Goal: Transaction & Acquisition: Purchase product/service

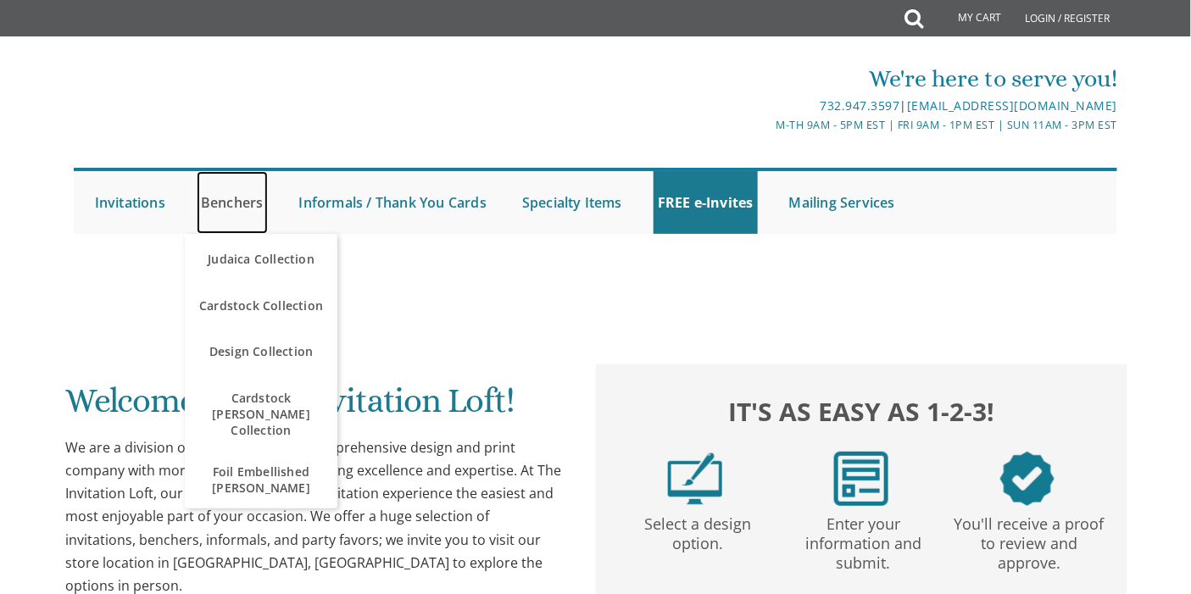
click at [249, 197] on link "Benchers" at bounding box center [232, 202] width 71 height 63
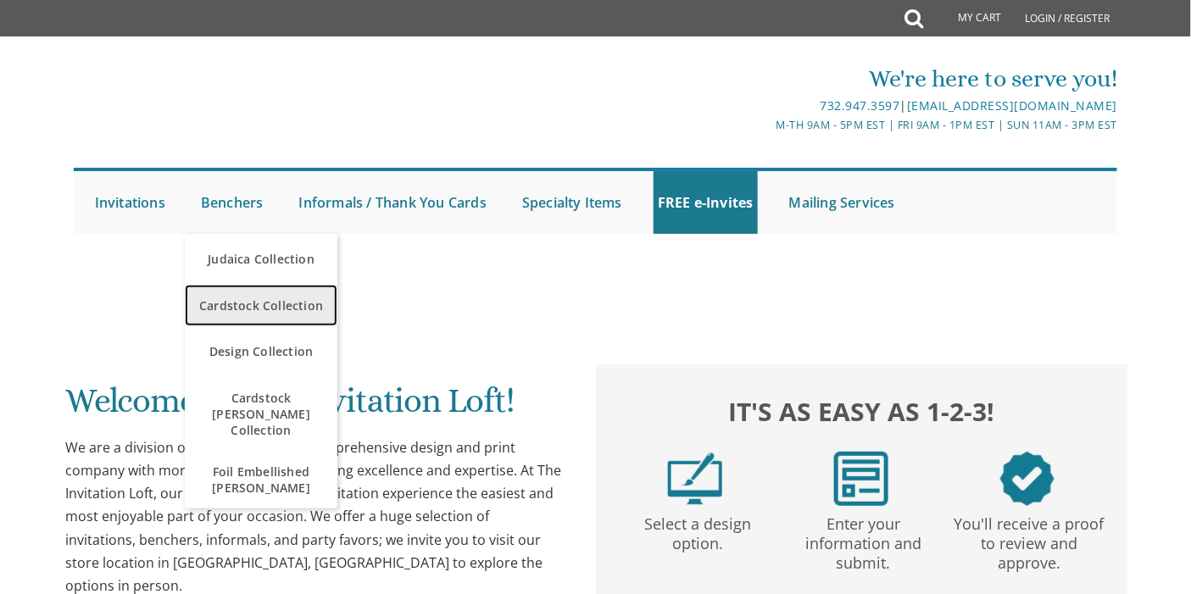
click at [235, 300] on span "Cardstock Collection" at bounding box center [261, 305] width 144 height 33
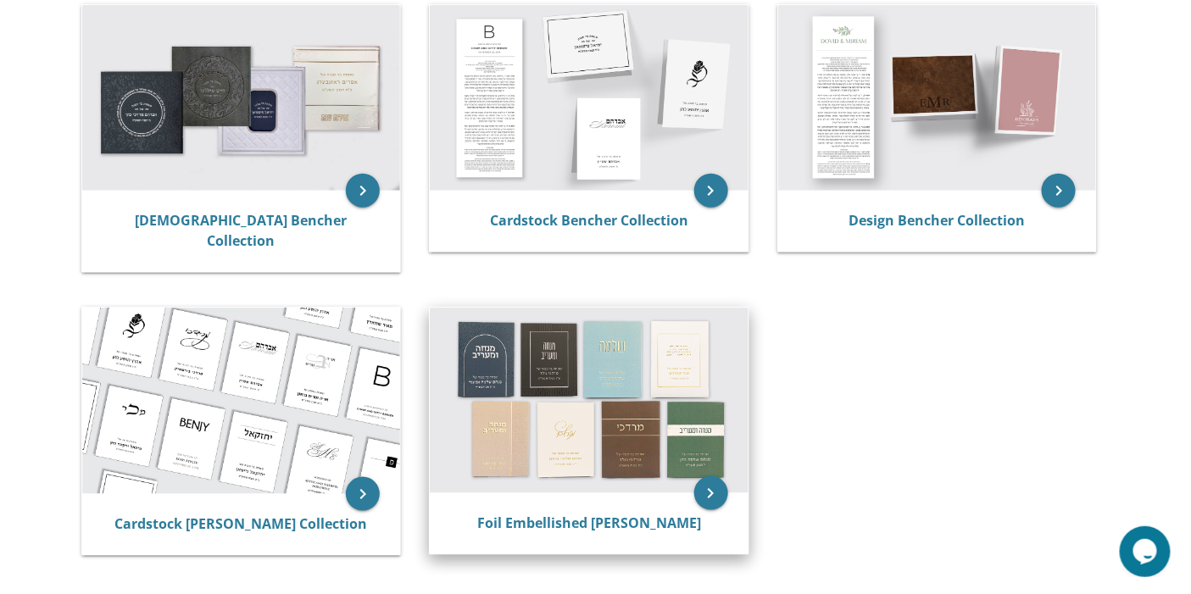
scroll to position [376, 0]
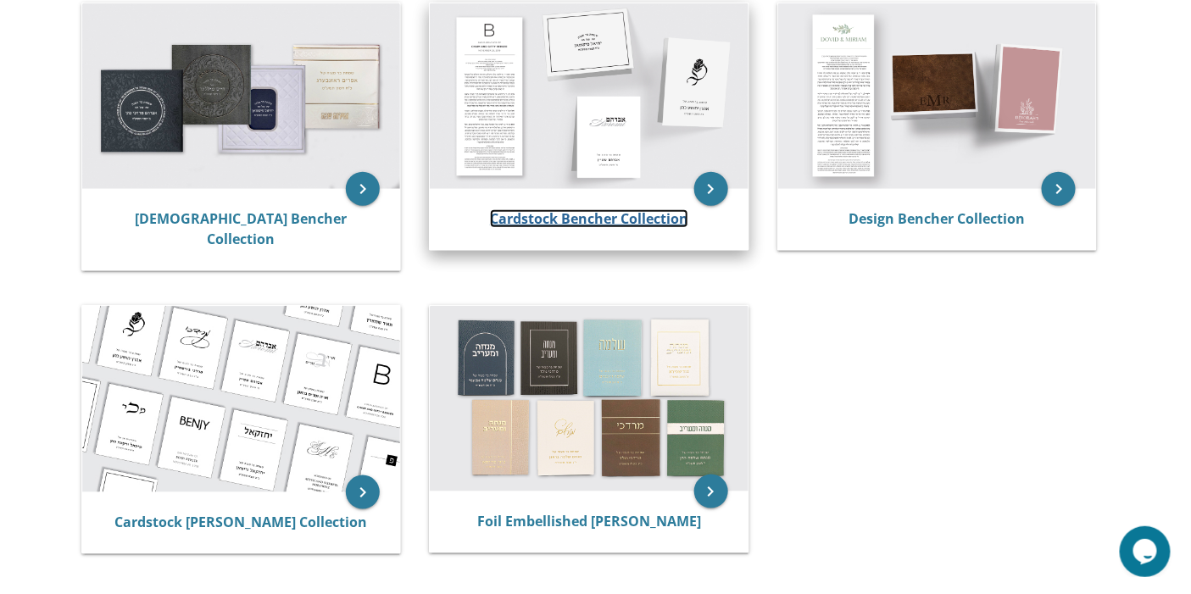
click at [535, 209] on link "Cardstock Bencher Collection" at bounding box center [589, 218] width 198 height 19
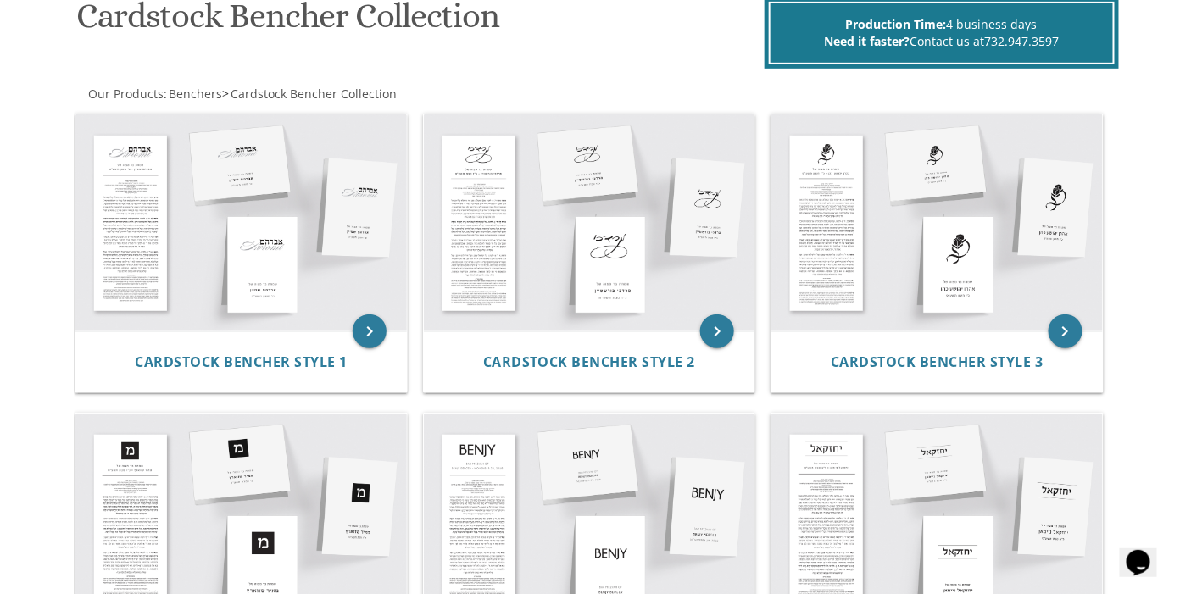
scroll to position [188, 0]
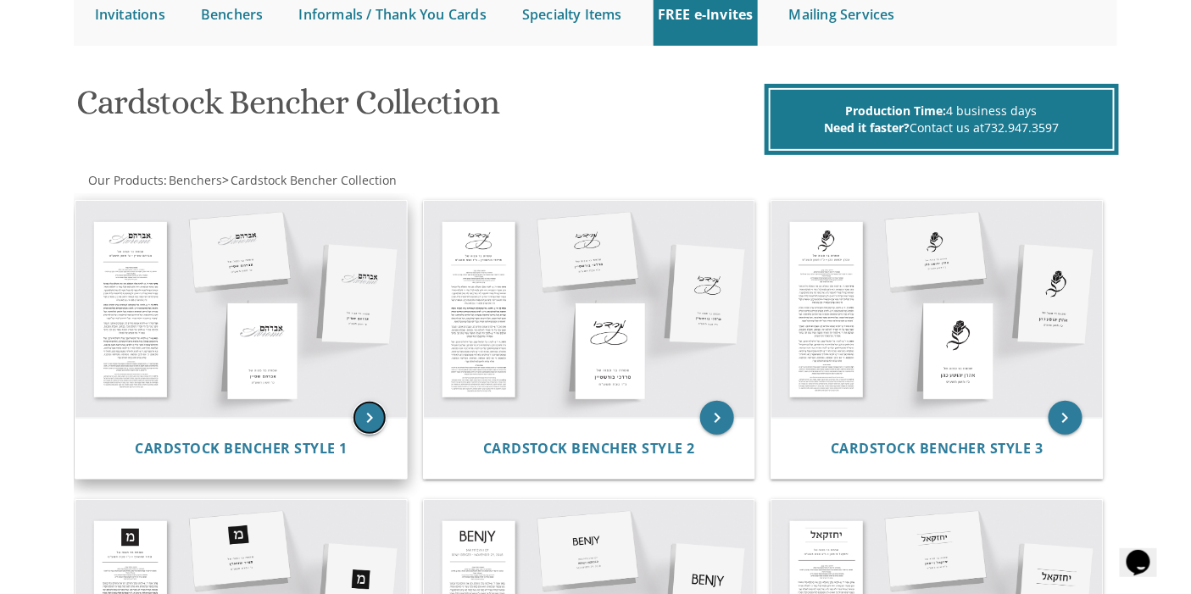
click at [371, 420] on icon "keyboard_arrow_right" at bounding box center [370, 418] width 34 height 34
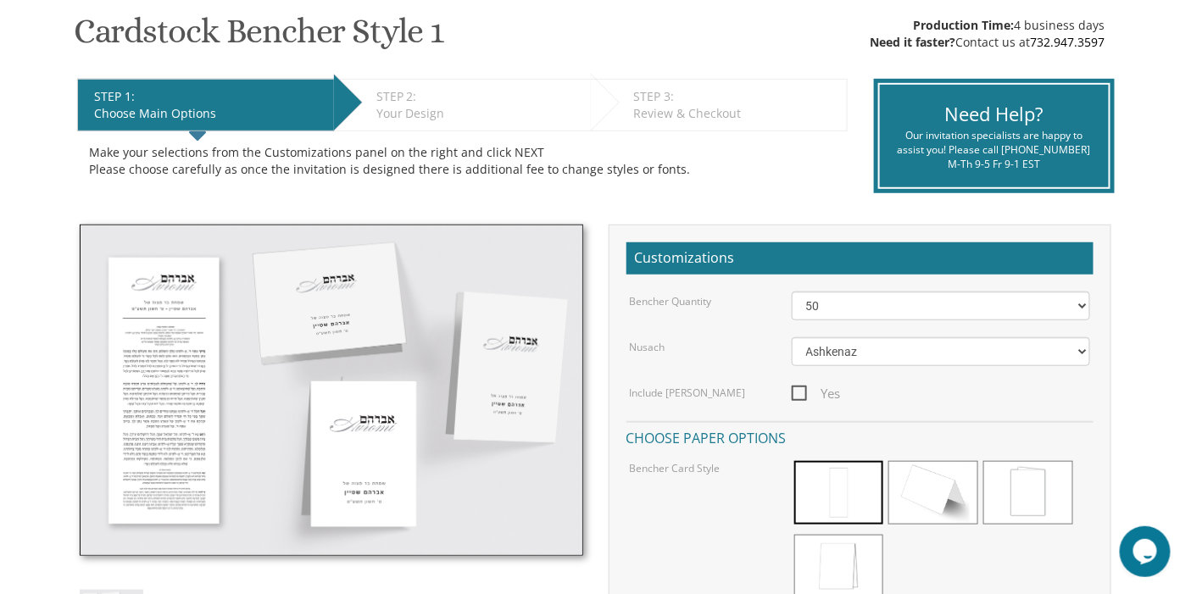
scroll to position [282, 0]
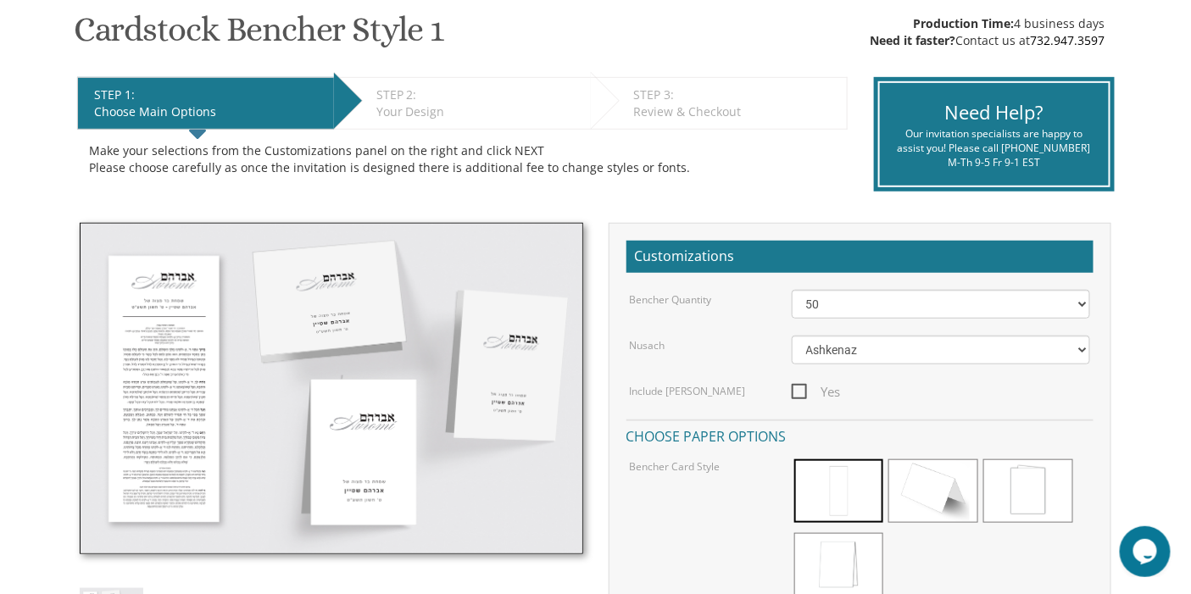
click at [839, 283] on div "Customizations Bencher Quantity 50 60 70 80 90 100 125 150 175 200 225 250 275 …" at bounding box center [860, 537] width 503 height 628
click at [839, 302] on select "50 60 70 80 90 100 125 150 175 200 225 250 275 300 325 350 375 400 425 450 475 …" at bounding box center [941, 304] width 299 height 29
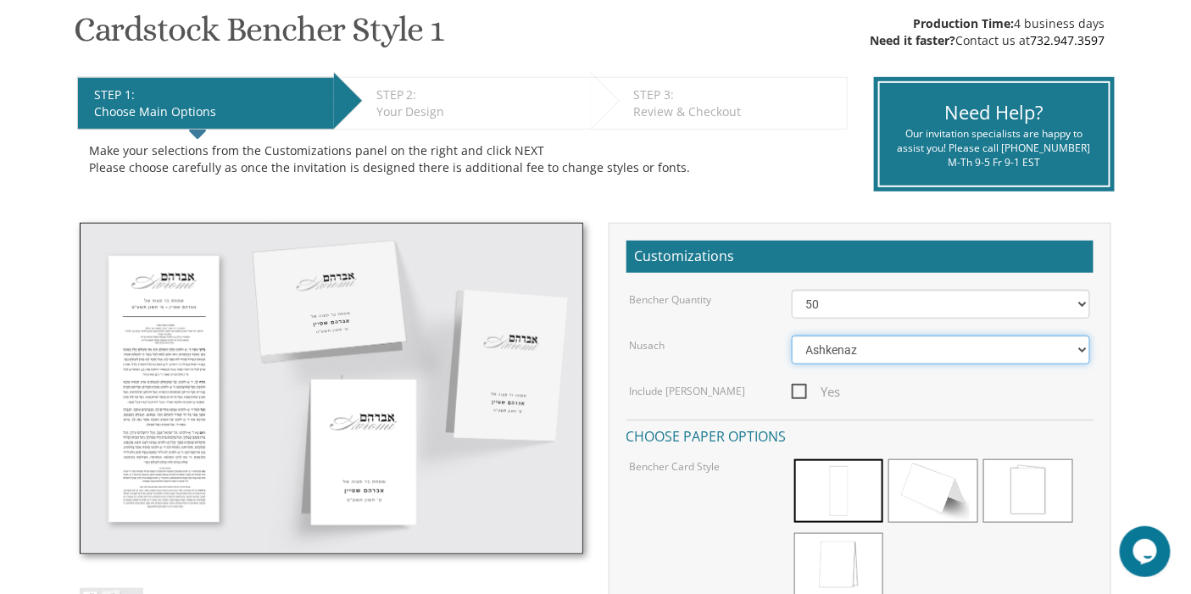
click at [827, 345] on select "Ashkenaz Edut Mizrach" at bounding box center [941, 350] width 299 height 29
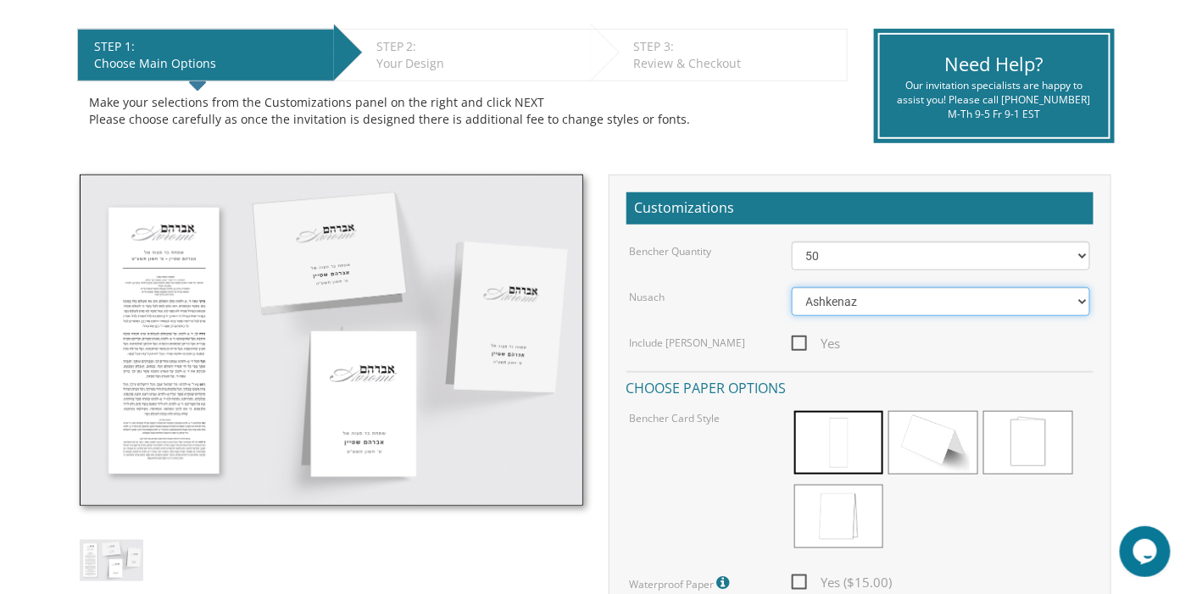
scroll to position [376, 0]
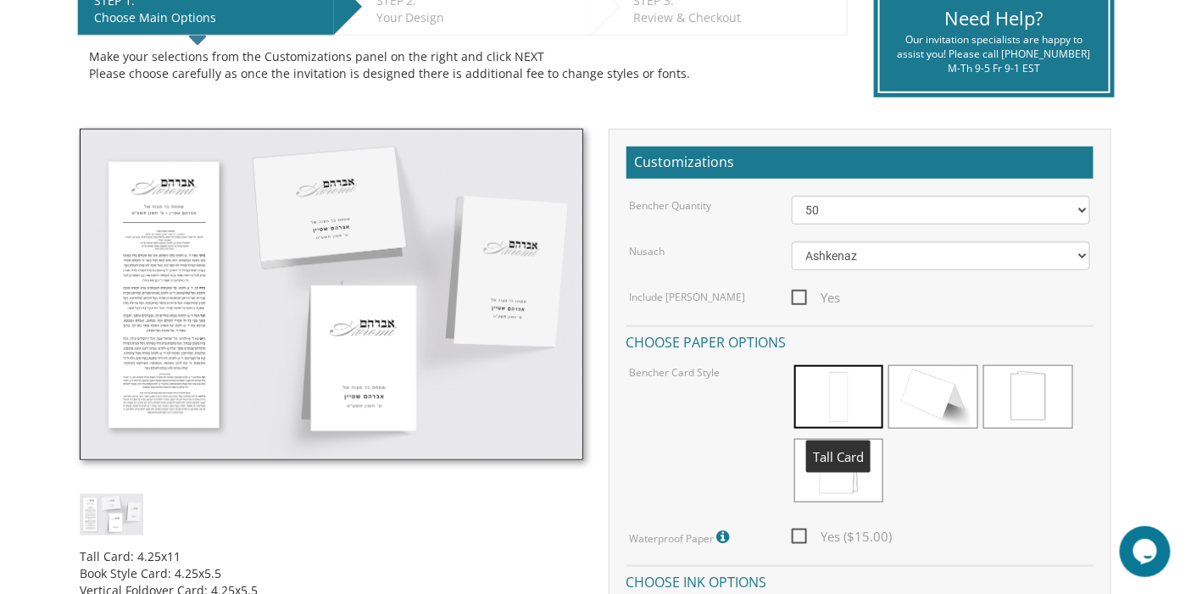
click at [831, 407] on span at bounding box center [839, 397] width 90 height 64
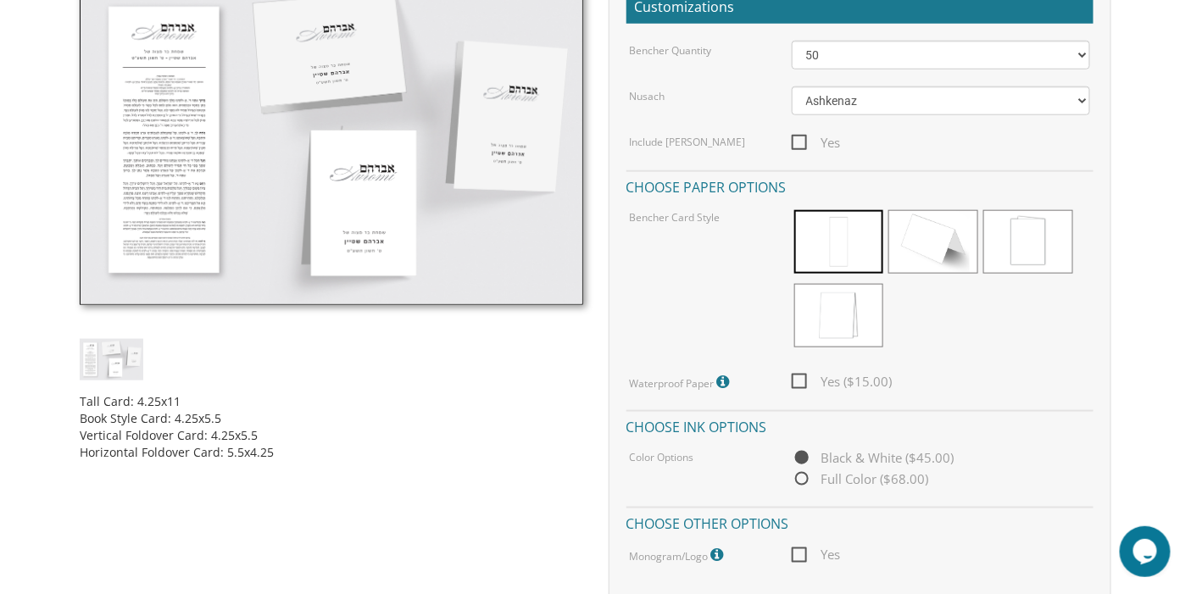
scroll to position [565, 0]
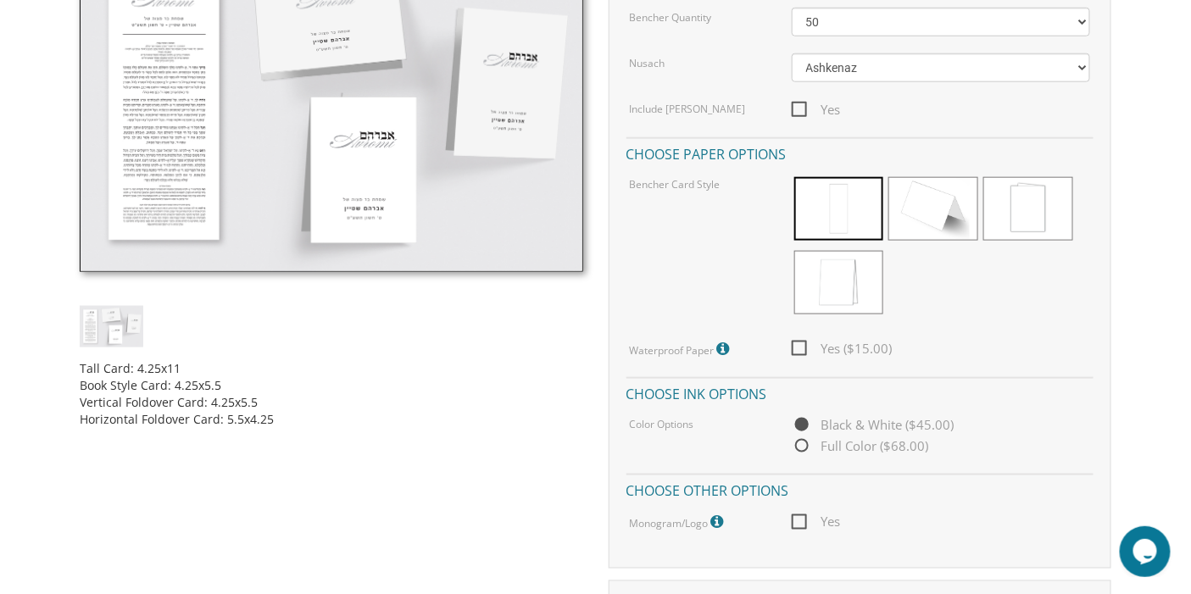
click at [804, 521] on span "Yes" at bounding box center [816, 522] width 49 height 21
click at [803, 521] on input "Yes" at bounding box center [797, 520] width 11 height 11
checkbox input "true"
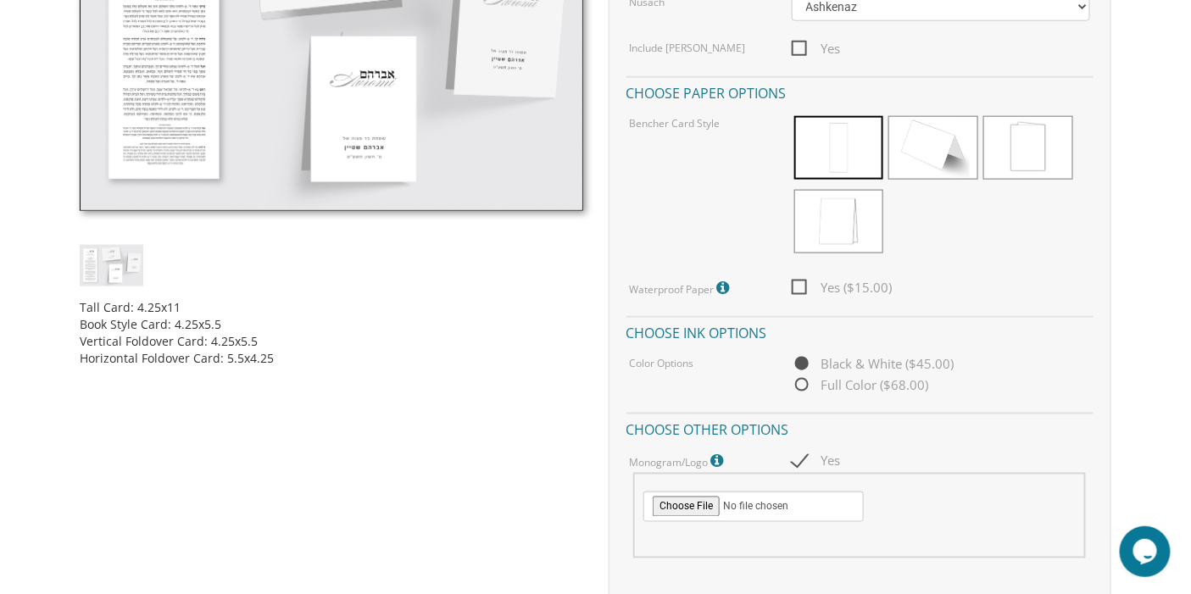
scroll to position [659, 0]
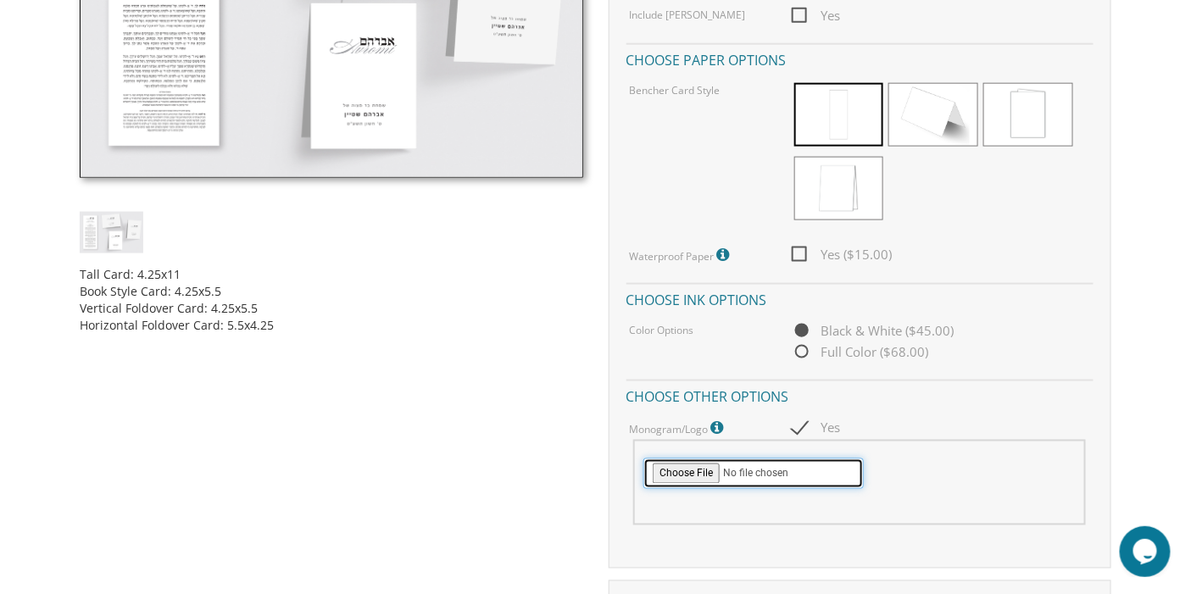
click at [693, 464] on input "file" at bounding box center [753, 474] width 220 height 31
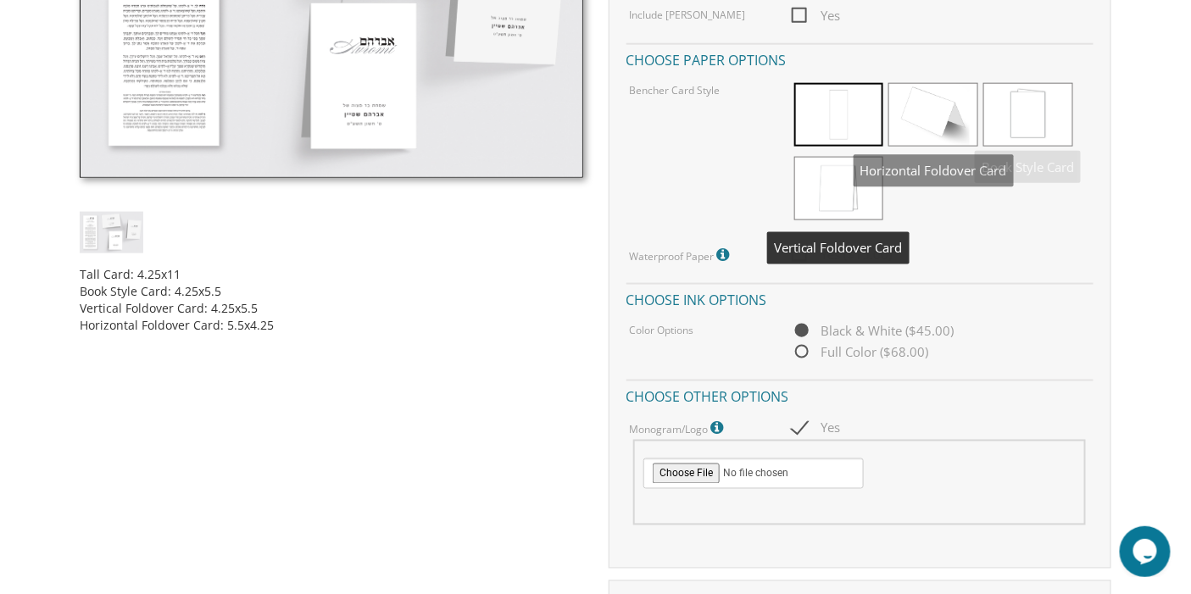
click at [831, 123] on span at bounding box center [839, 115] width 90 height 64
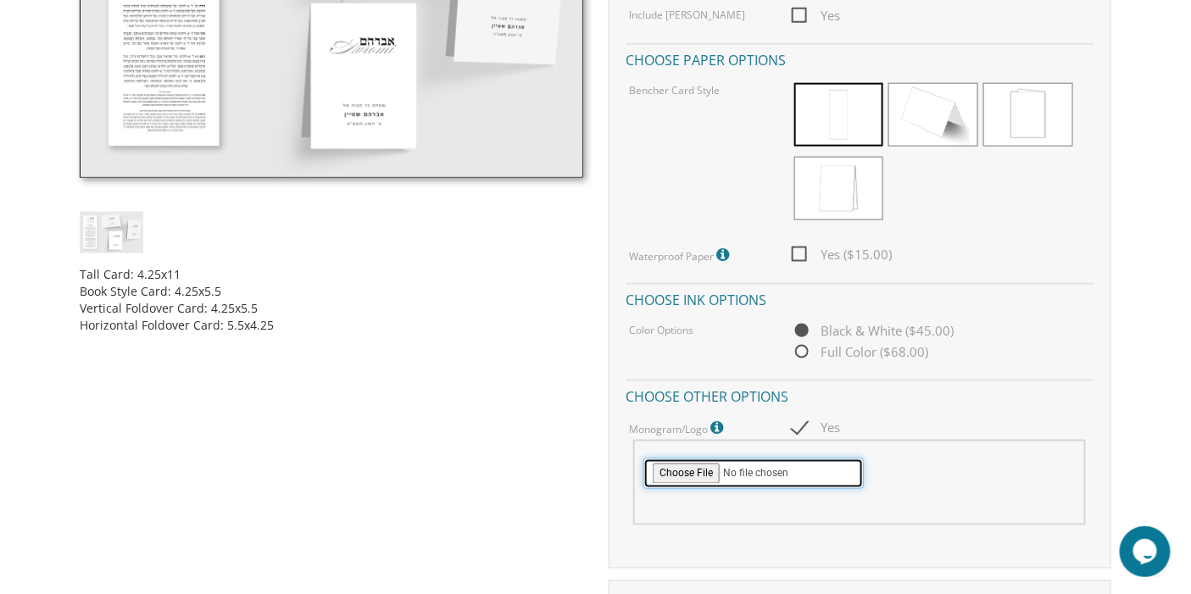
click at [680, 470] on input "file" at bounding box center [753, 474] width 220 height 31
type input "C:\fakepath\Screenshot 2025-09-15 184433.png"
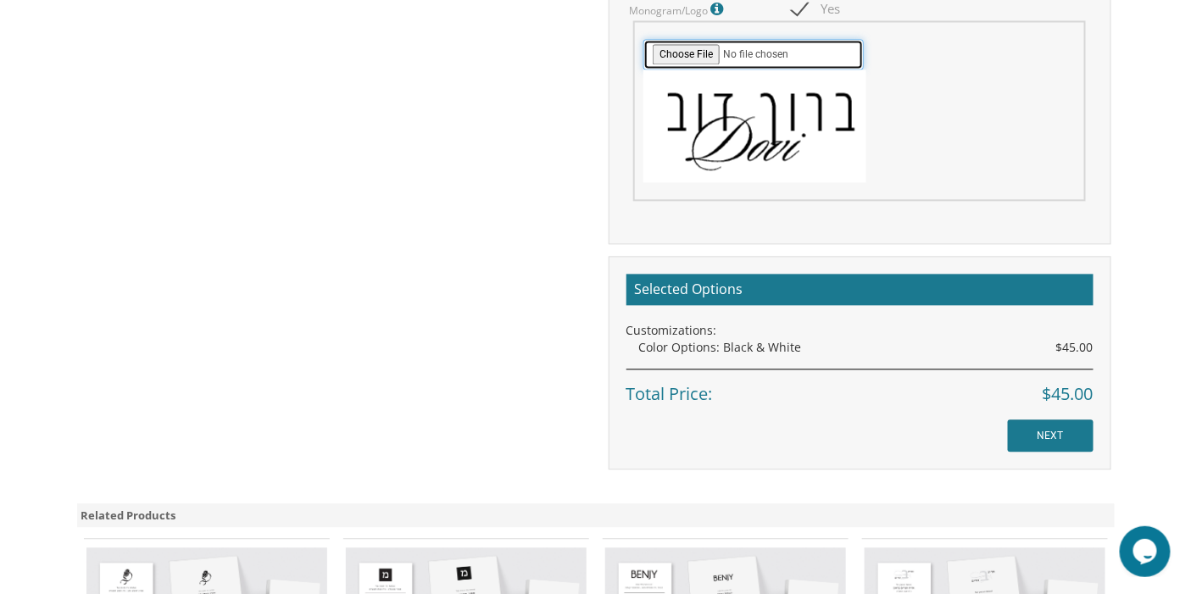
scroll to position [1036, 0]
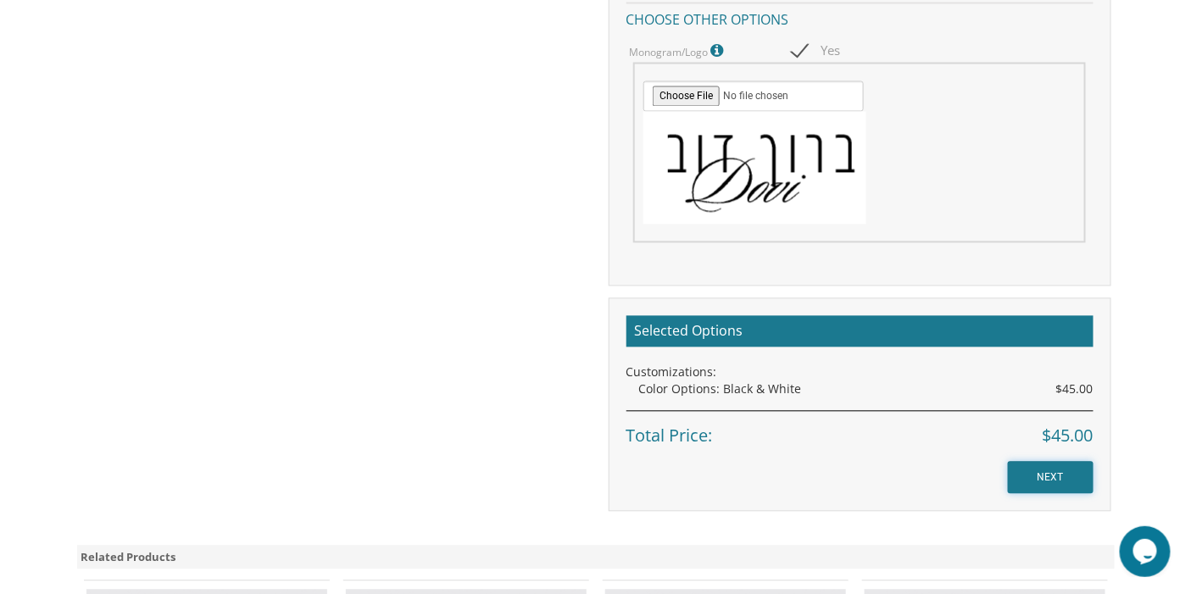
click at [1031, 464] on input "NEXT" at bounding box center [1051, 478] width 86 height 32
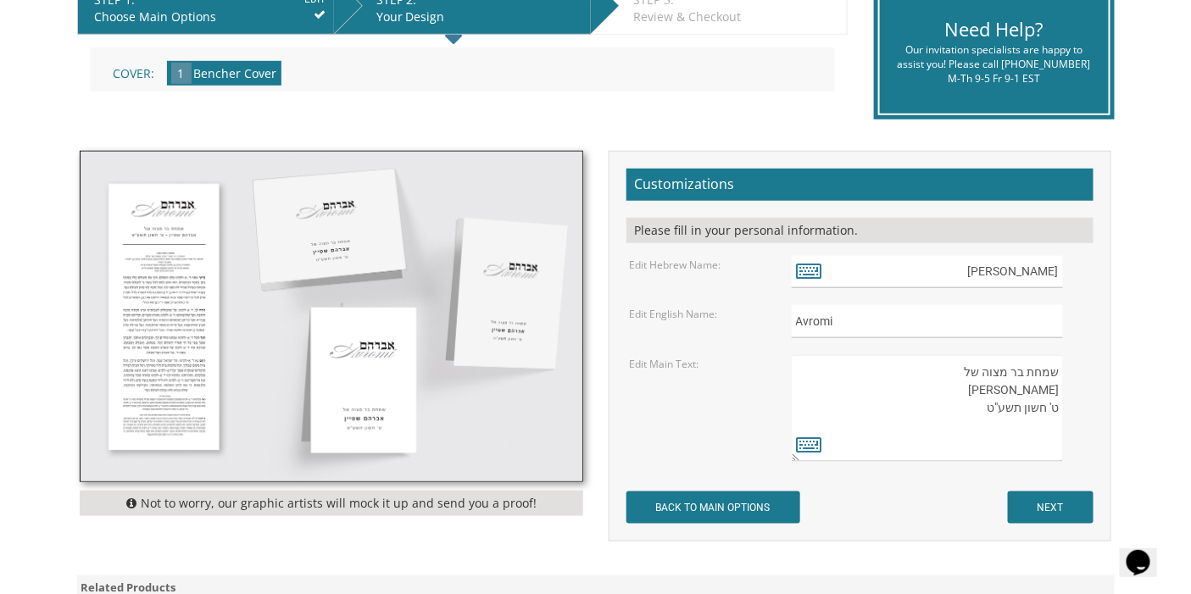
scroll to position [376, 0]
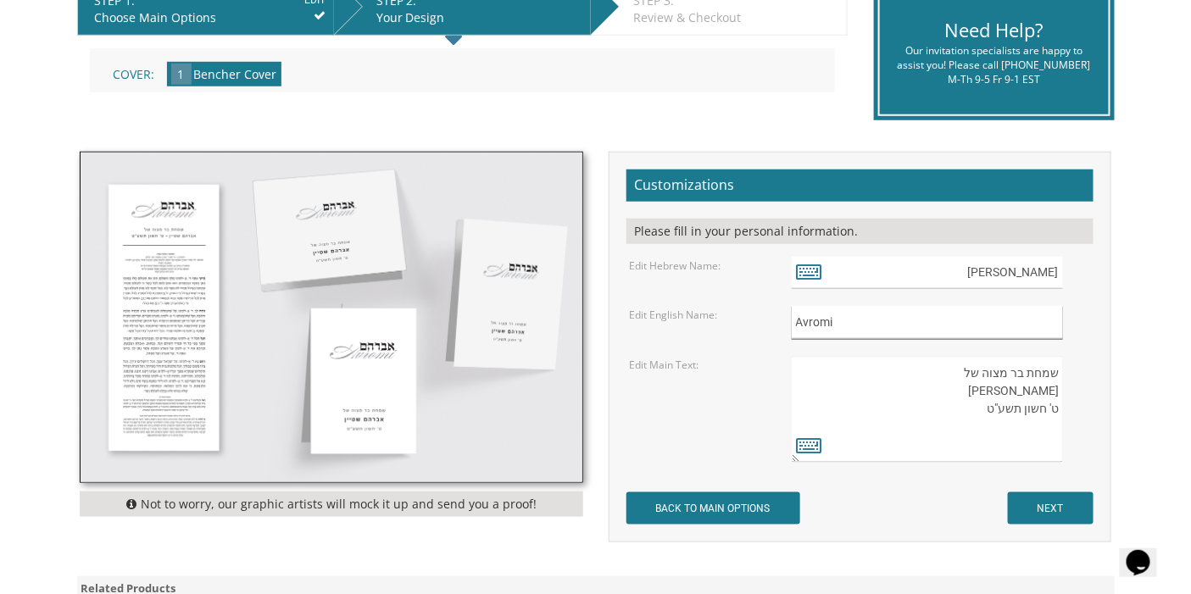
click at [871, 322] on input "Avromi" at bounding box center [927, 322] width 271 height 33
click at [1040, 505] on input "NEXT" at bounding box center [1051, 508] width 86 height 32
